Goal: Transaction & Acquisition: Obtain resource

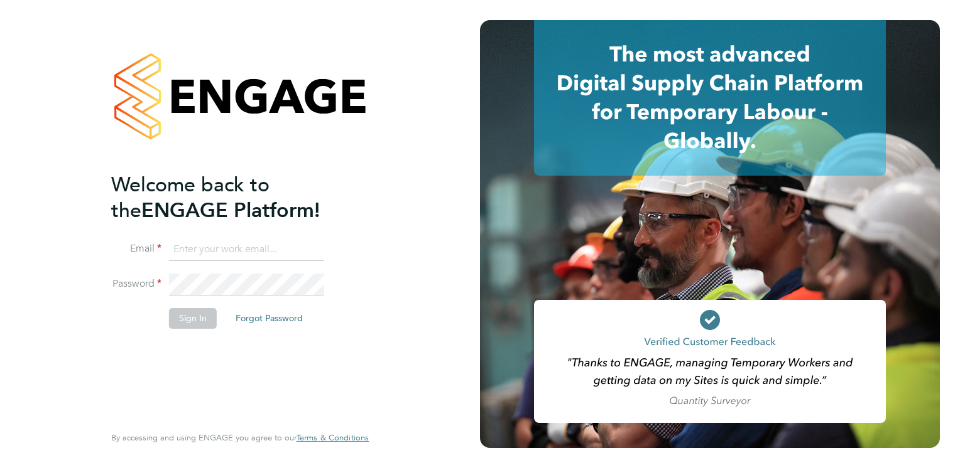
type input "BEPayroll@ngagerecruitment.com"
click at [200, 322] on button "Sign In" at bounding box center [193, 318] width 48 height 20
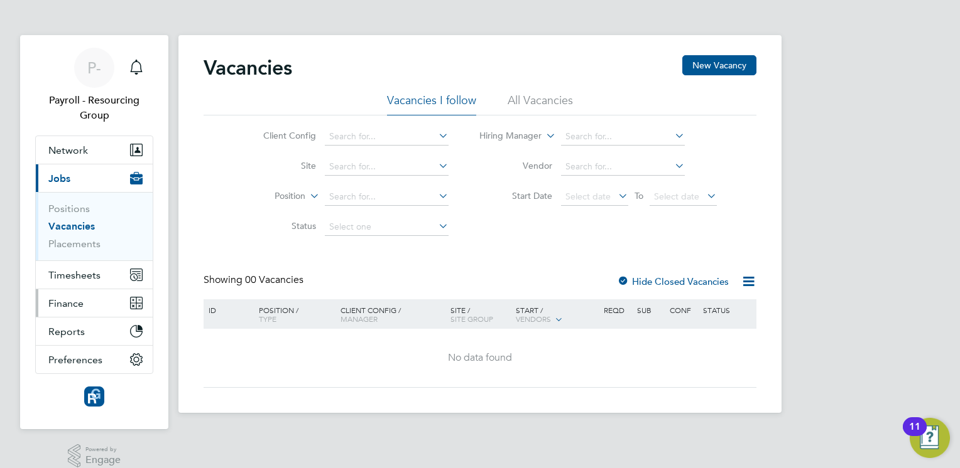
click at [83, 303] on span "Finance" at bounding box center [65, 304] width 35 height 12
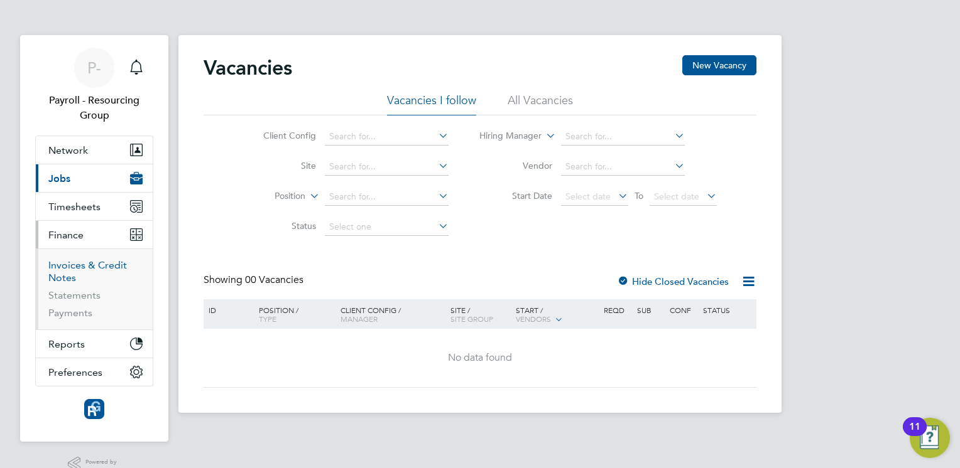
click at [85, 264] on link "Invoices & Credit Notes" at bounding box center [87, 271] width 78 height 24
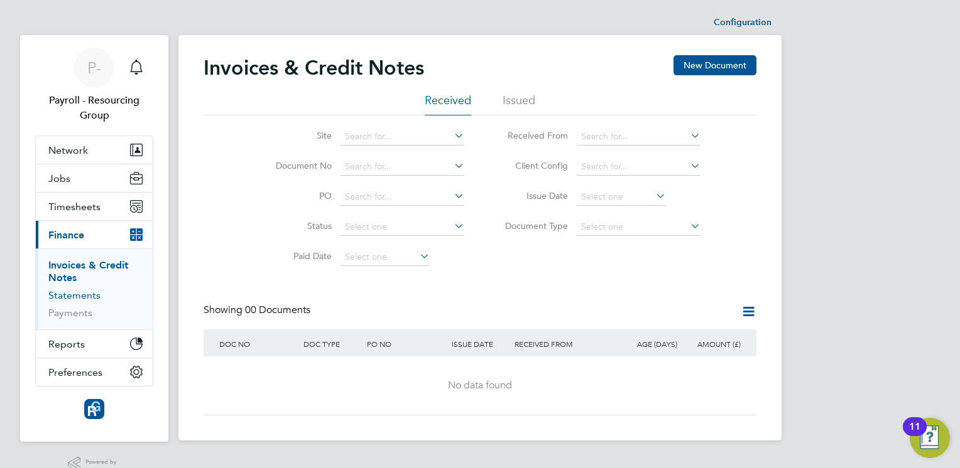
click at [86, 298] on link "Statements" at bounding box center [74, 296] width 52 height 12
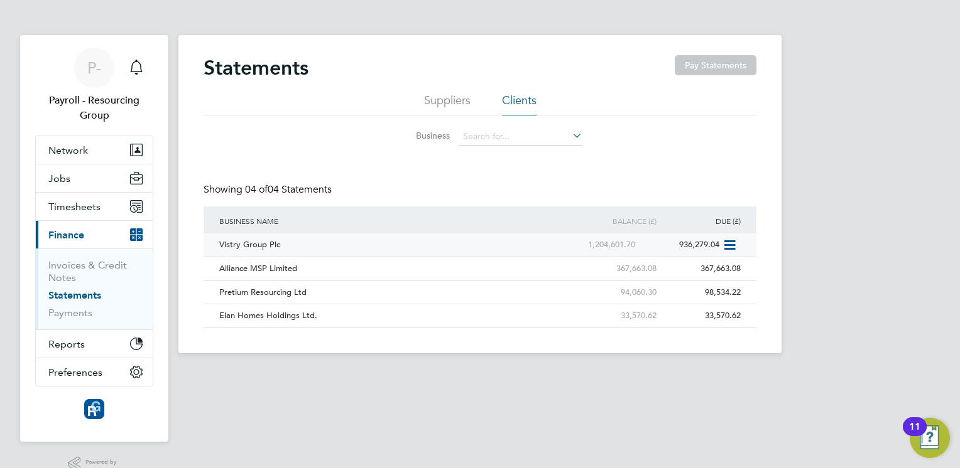
click at [255, 242] on div "Vistry Group Plc" at bounding box center [385, 245] width 338 height 23
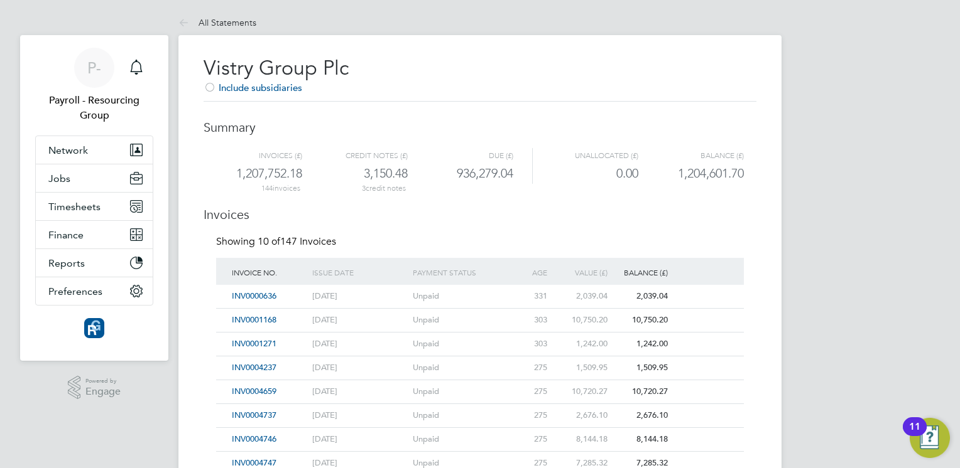
click at [189, 356] on div "Vistry Group Plc Include subsidiaries Summary Invoices (£) Credit notes (£) Due…" at bounding box center [479, 353] width 603 height 637
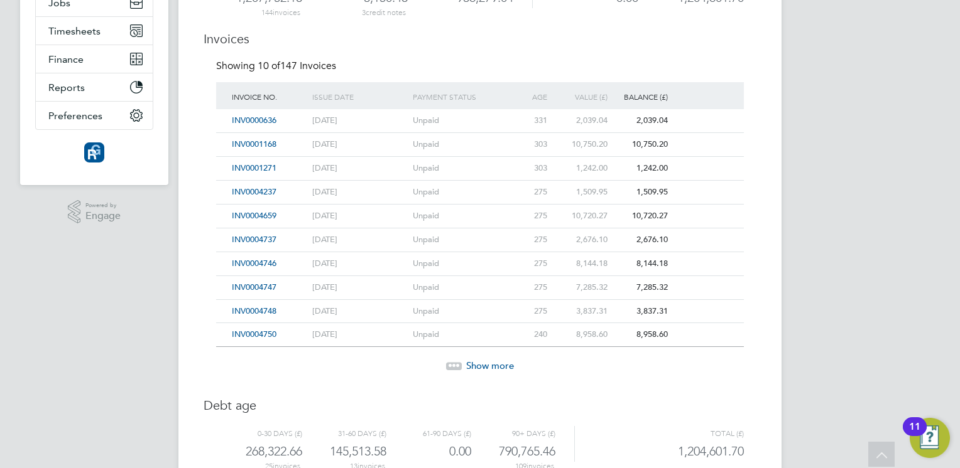
scroll to position [222, 0]
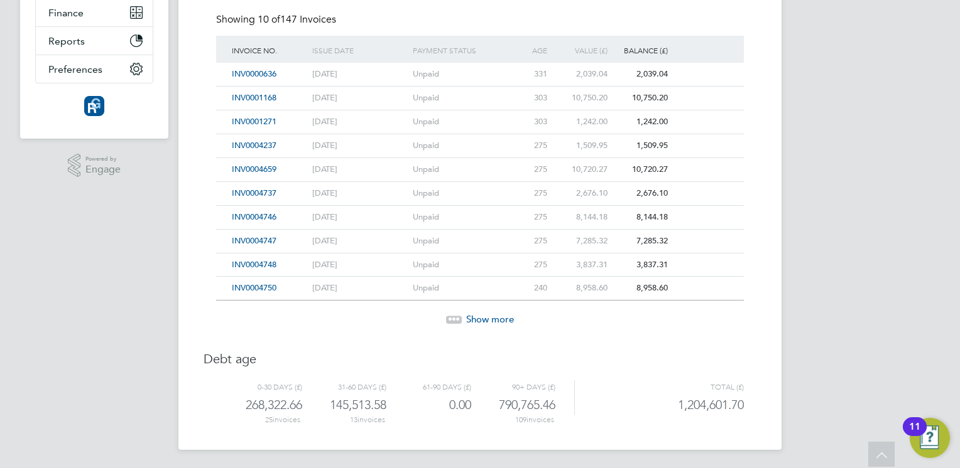
click at [490, 316] on span "Show more" at bounding box center [490, 319] width 48 height 12
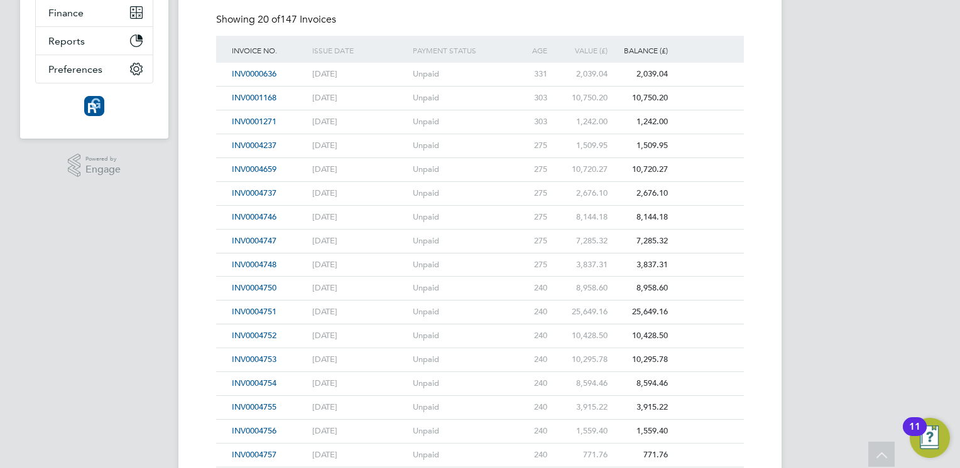
click at [191, 403] on div "Vistry Group Plc Include subsidiaries Summary Invoices (£) Credit notes (£) Due…" at bounding box center [479, 250] width 603 height 875
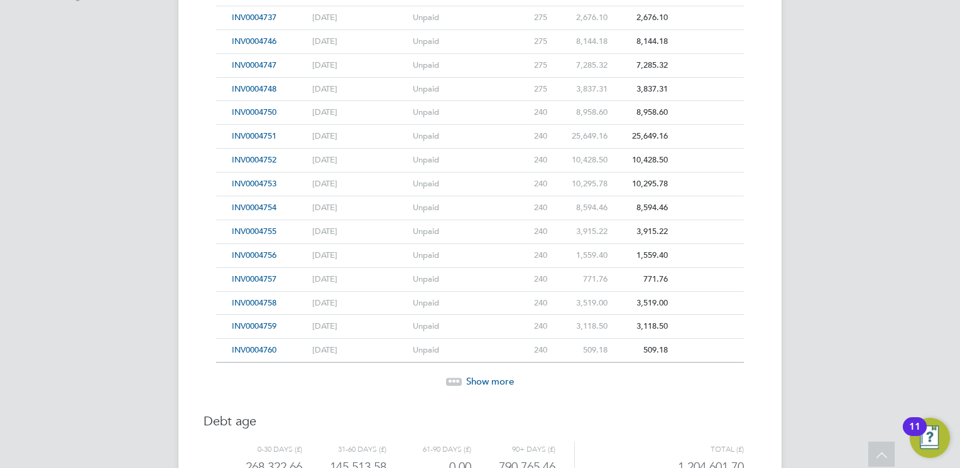
scroll to position [423, 0]
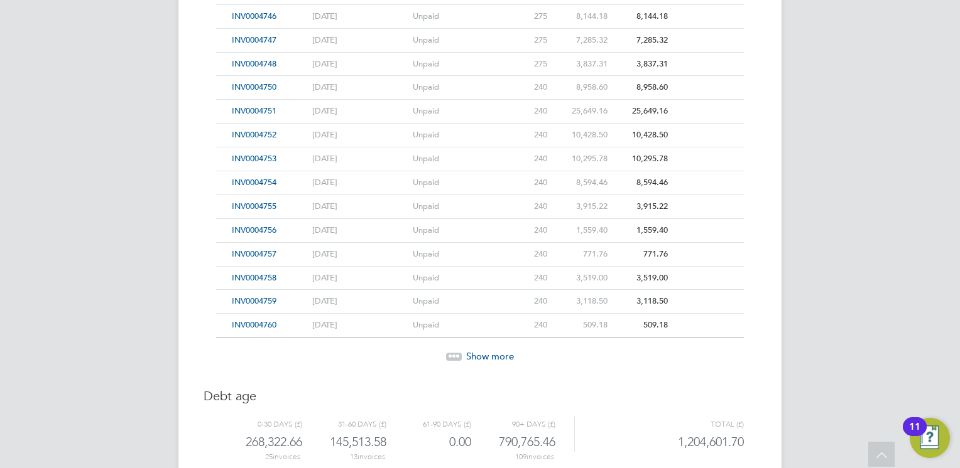
click at [265, 111] on span "INV0004751" at bounding box center [254, 111] width 45 height 11
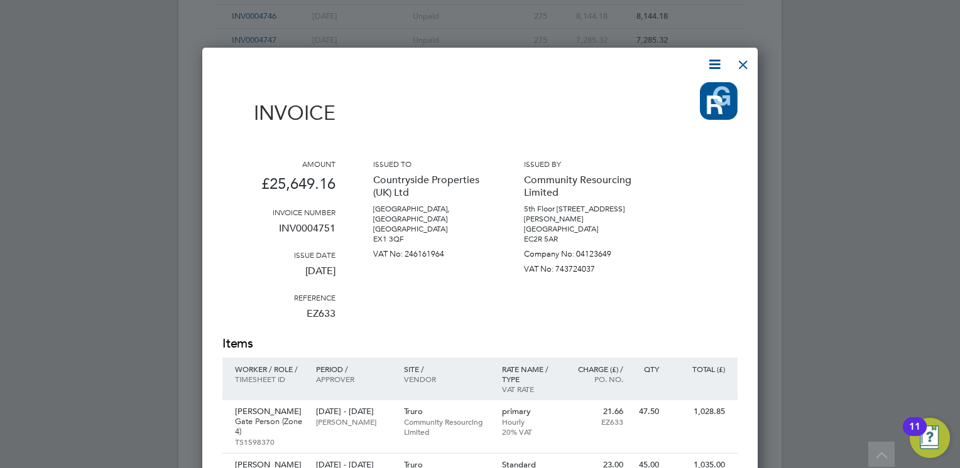
scroll to position [1946, 556]
click at [525, 322] on div "Issued by Community Resourcing Limited [STREET_ADDRESS][PERSON_NAME] [GEOGRAPHI…" at bounding box center [580, 247] width 113 height 176
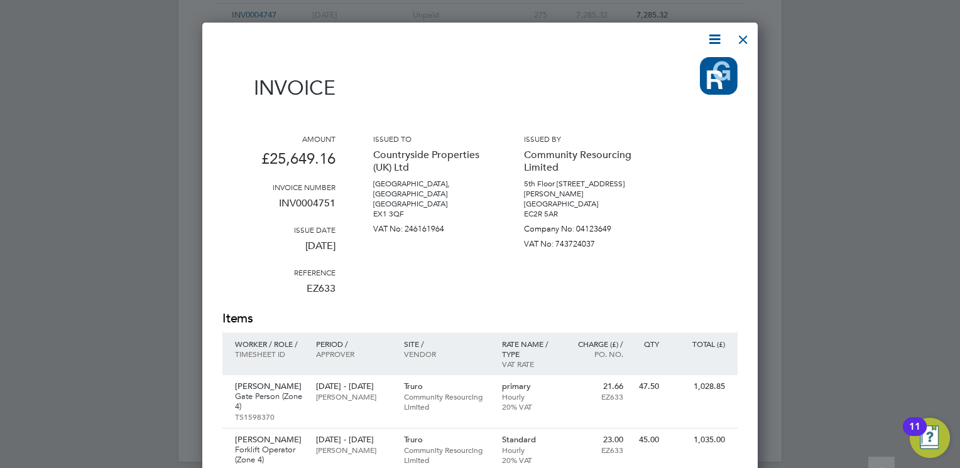
scroll to position [474, 0]
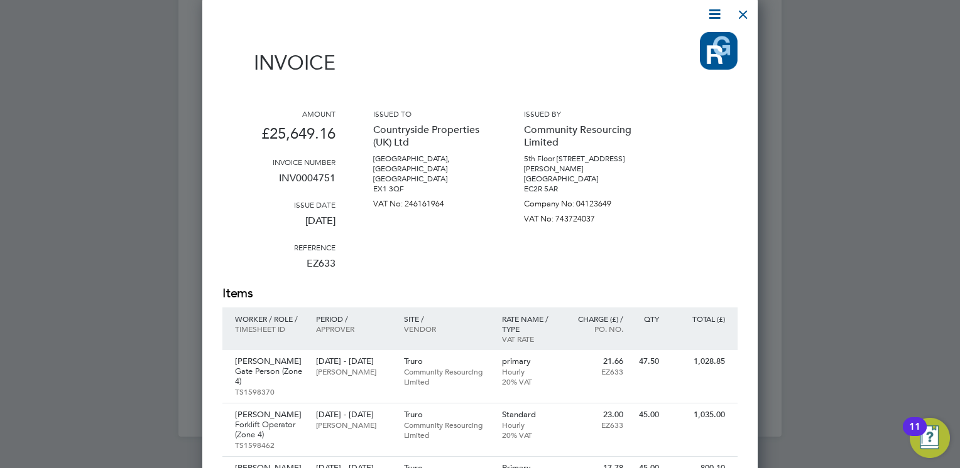
click at [716, 12] on icon at bounding box center [714, 14] width 16 height 16
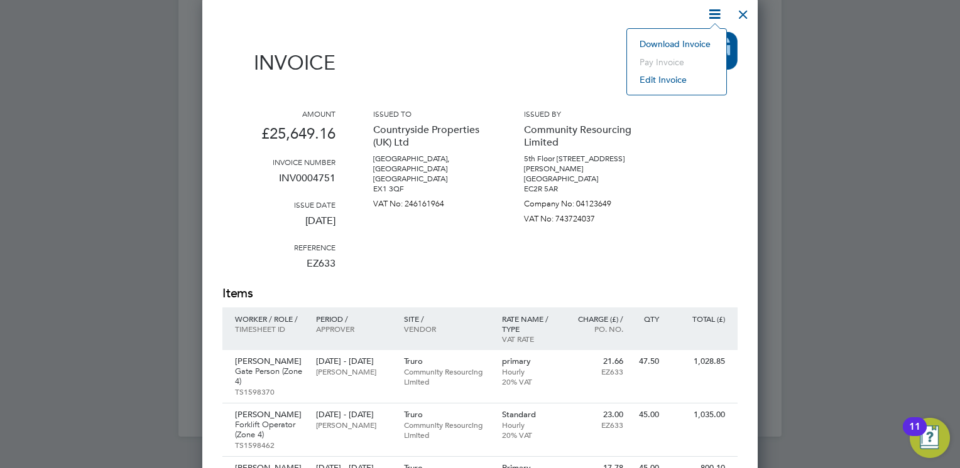
click at [485, 262] on div "Issued to Countryside Properties (UK) Ltd [STREET_ADDRESS] [GEOGRAPHIC_DATA] EX…" at bounding box center [429, 197] width 113 height 176
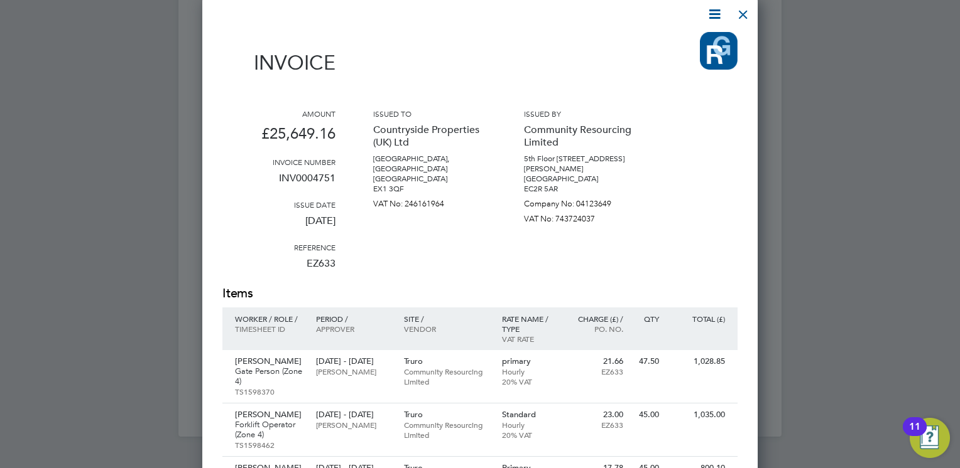
click at [321, 176] on p "INV0004751" at bounding box center [278, 183] width 113 height 33
copy p "INV0004751"
click at [718, 14] on icon at bounding box center [714, 14] width 16 height 16
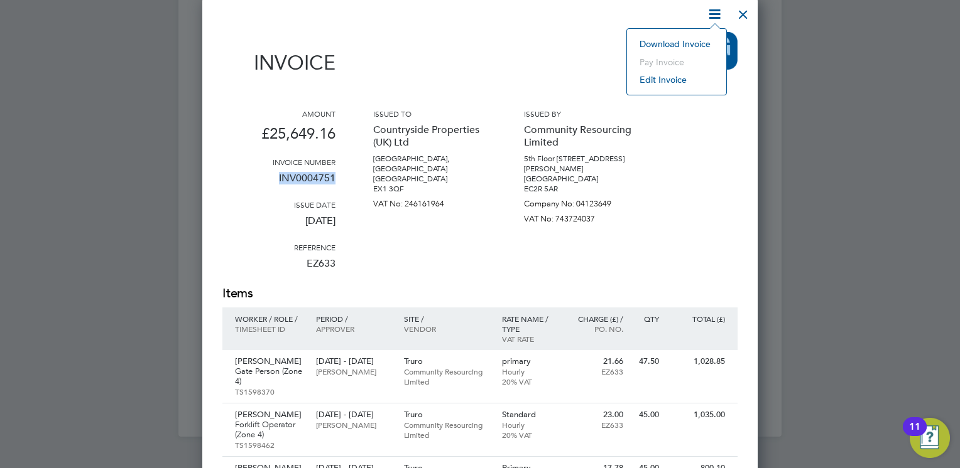
click at [670, 45] on li "Download Invoice" at bounding box center [676, 44] width 87 height 18
